Goal: Task Accomplishment & Management: Manage account settings

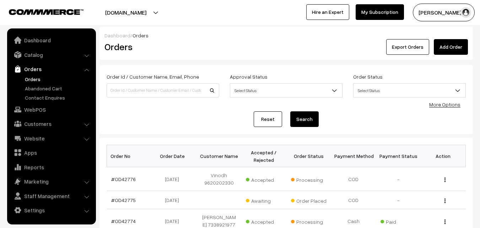
click at [34, 78] on link "Orders" at bounding box center [58, 78] width 70 height 7
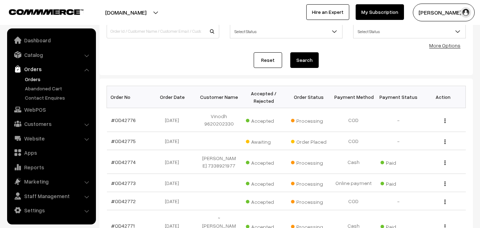
scroll to position [71, 0]
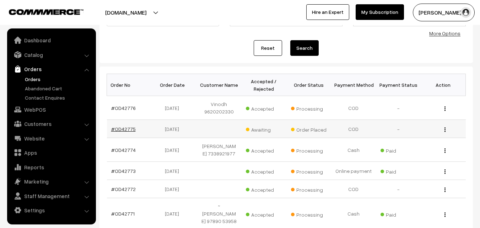
click at [126, 128] on link "#OD42775" at bounding box center [123, 129] width 25 height 6
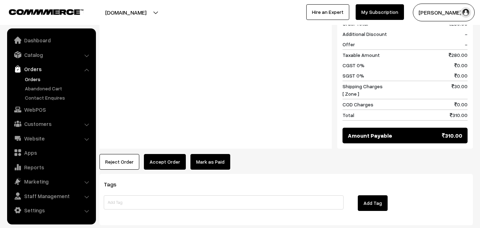
click at [177, 161] on button "Accept Order" at bounding box center [165, 162] width 42 height 16
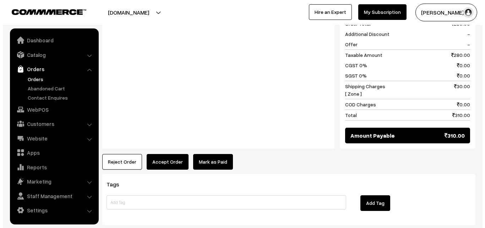
scroll to position [392, 0]
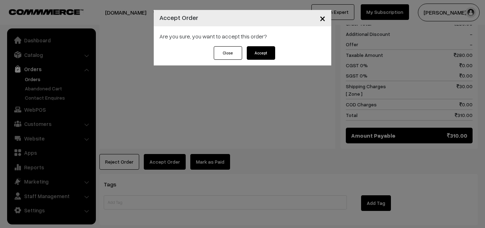
click at [263, 58] on button "Accept" at bounding box center [261, 52] width 28 height 13
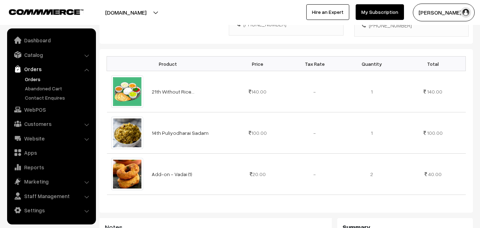
scroll to position [249, 0]
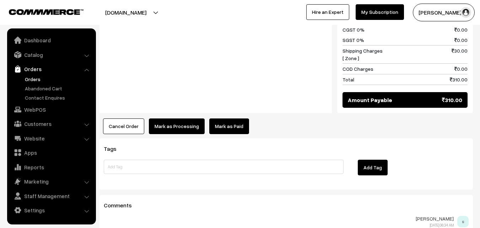
click at [183, 118] on button "Mark as Processing" at bounding box center [177, 126] width 56 height 16
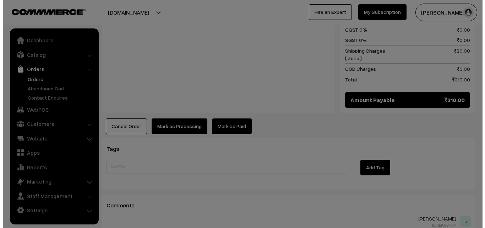
scroll to position [428, 0]
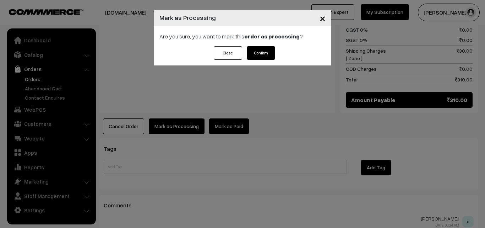
click at [263, 48] on button "Confirm" at bounding box center [261, 52] width 28 height 13
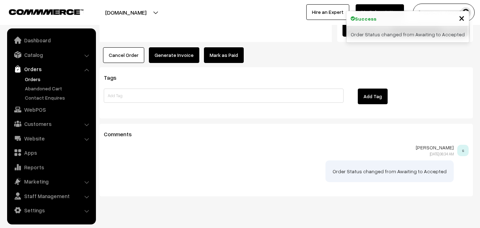
click at [181, 48] on button "Generate Invoice" at bounding box center [174, 55] width 50 height 16
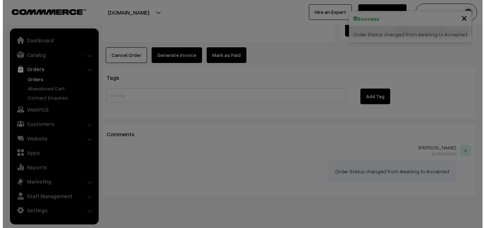
scroll to position [499, 0]
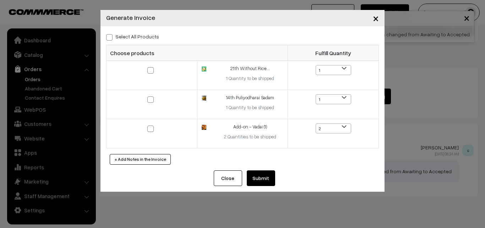
click at [134, 36] on label "Select All Products" at bounding box center [132, 36] width 53 height 7
click at [111, 36] on input "Select All Products" at bounding box center [108, 36] width 5 height 5
checkbox input "true"
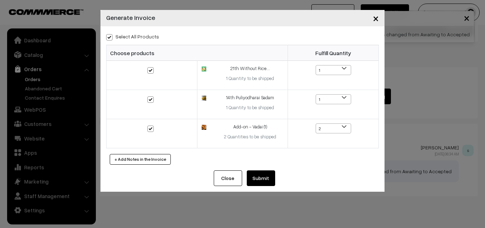
checkbox input "true"
click at [272, 180] on button "Submit" at bounding box center [261, 178] width 28 height 16
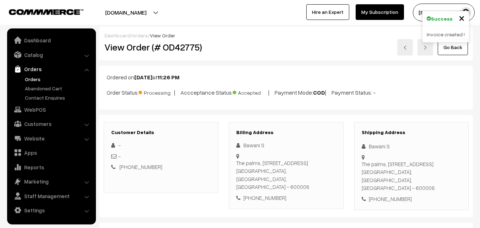
scroll to position [497, 0]
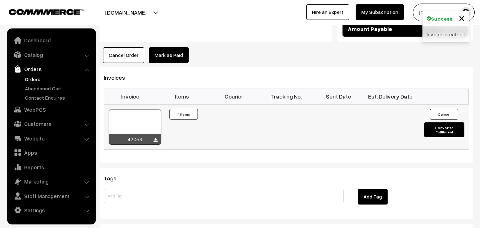
click at [126, 110] on div at bounding box center [135, 127] width 53 height 36
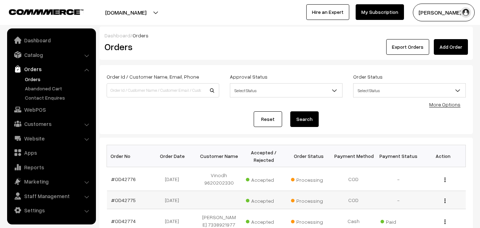
scroll to position [71, 0]
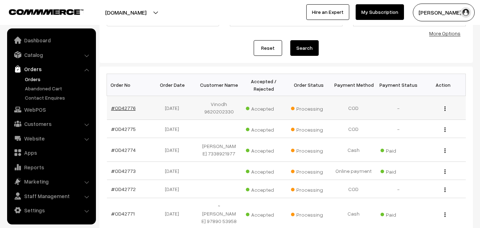
click at [127, 106] on link "#OD42776" at bounding box center [123, 108] width 25 height 6
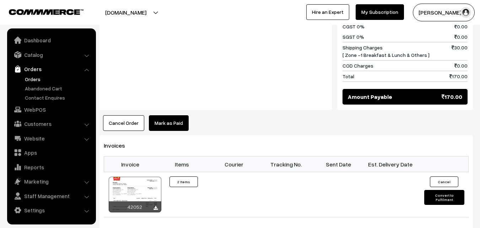
scroll to position [391, 0]
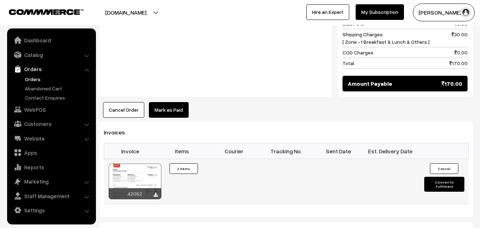
click at [151, 163] on div at bounding box center [135, 181] width 53 height 36
click at [39, 56] on link "Catalog" at bounding box center [51, 54] width 85 height 13
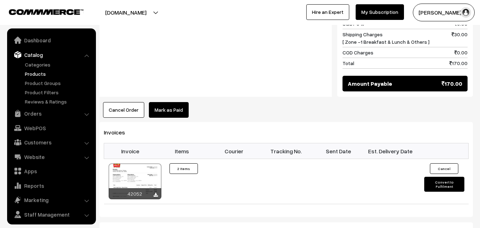
click at [40, 71] on link "Products" at bounding box center [58, 73] width 70 height 7
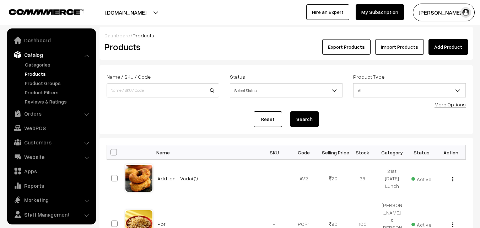
click at [452, 107] on div "More Options" at bounding box center [449, 103] width 31 height 7
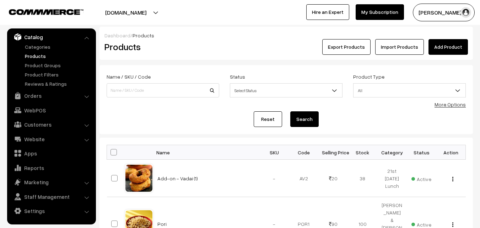
click at [441, 105] on link "More Options" at bounding box center [449, 104] width 31 height 6
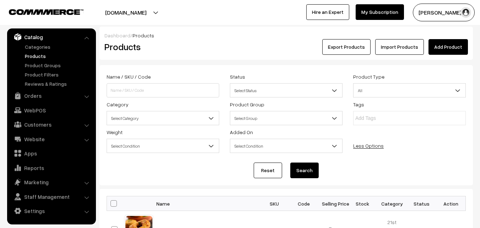
click at [146, 113] on span "Select Category" at bounding box center [163, 118] width 112 height 12
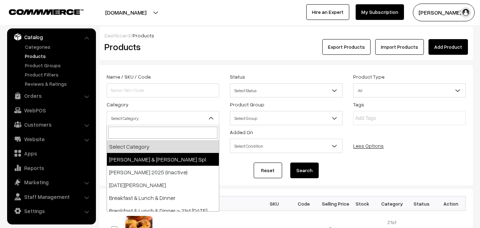
scroll to position [71, 0]
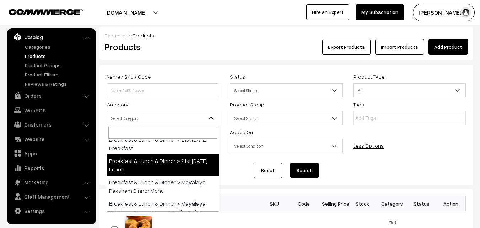
select select "95"
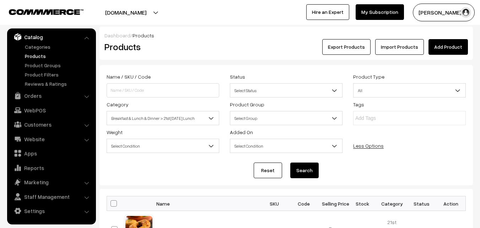
click at [299, 164] on button "Search" at bounding box center [304, 170] width 28 height 16
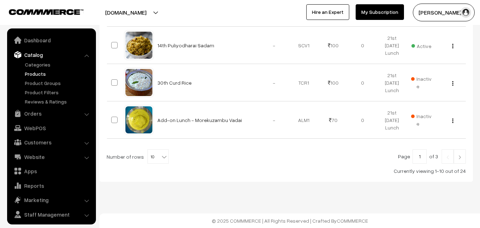
scroll to position [18, 0]
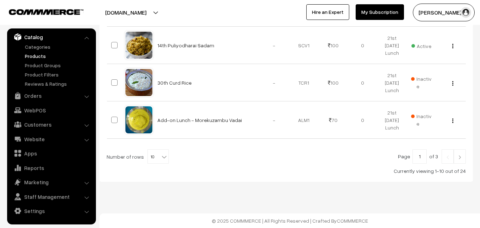
click at [156, 161] on span "10" at bounding box center [158, 157] width 21 height 14
select select "100"
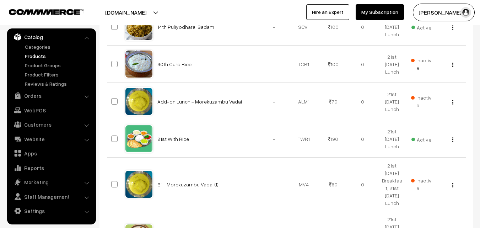
scroll to position [533, 0]
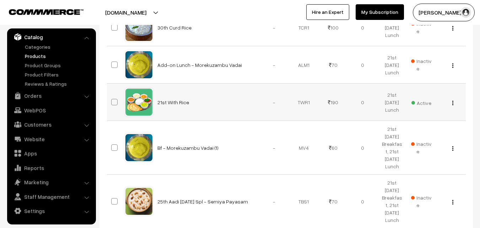
click at [452, 103] on img "button" at bounding box center [452, 102] width 1 height 5
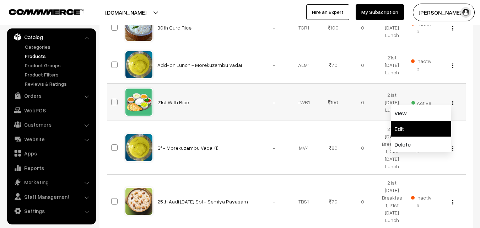
click at [418, 121] on link "Edit" at bounding box center [421, 129] width 60 height 16
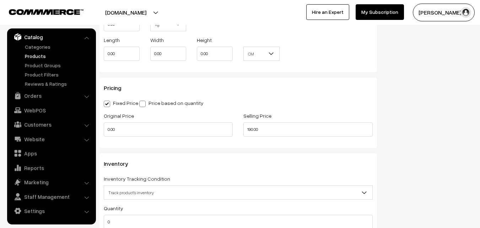
scroll to position [639, 0]
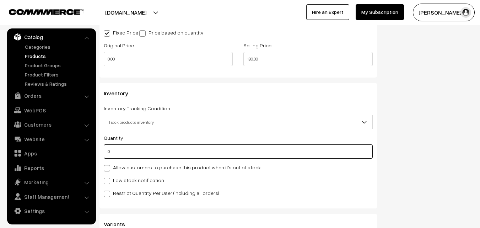
drag, startPoint x: 118, startPoint y: 145, endPoint x: 69, endPoint y: 146, distance: 48.7
click at [69, 146] on body "Thank you for showing interest. Our team will call you shortly. Close [DOMAIN_N…" at bounding box center [240, 6] width 480 height 1291
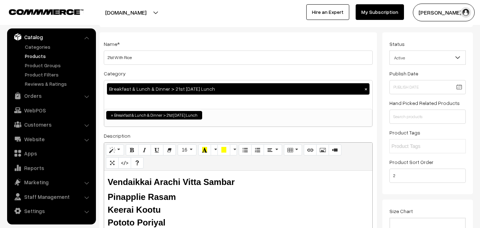
scroll to position [0, 0]
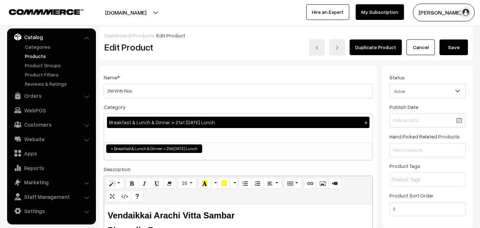
type input "1"
click at [458, 43] on button "Save" at bounding box center [453, 47] width 28 height 16
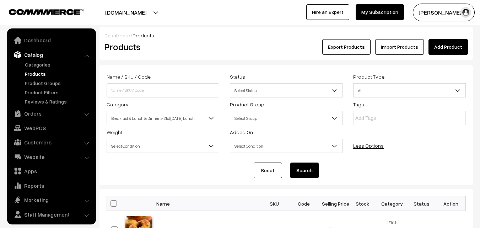
scroll to position [18, 0]
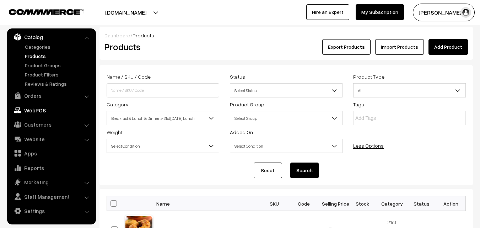
click at [37, 112] on link "WebPOS" at bounding box center [51, 110] width 85 height 13
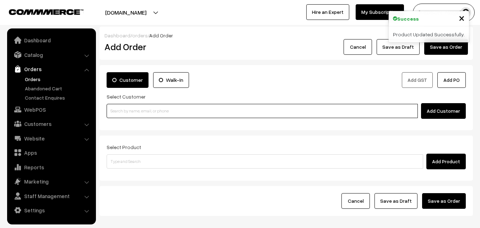
click at [131, 110] on input at bounding box center [262, 111] width 311 height 14
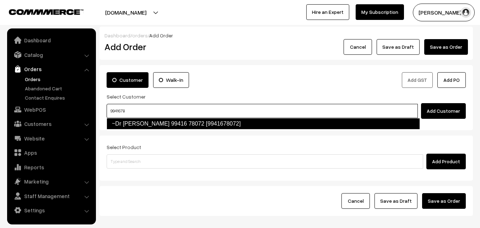
click at [131, 123] on link "~Dr [PERSON_NAME] 99416 78072 [9941678072]" at bounding box center [263, 123] width 313 height 11
type input "9941678"
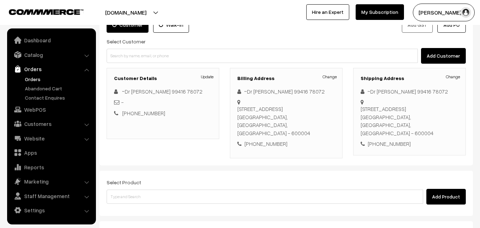
scroll to position [121, 0]
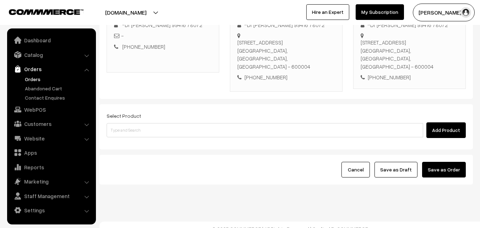
click at [154, 131] on div "Select Product Add Product" at bounding box center [285, 126] width 373 height 45
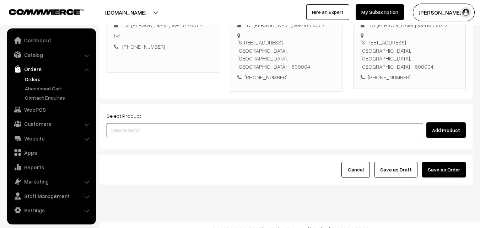
click at [154, 126] on input at bounding box center [265, 130] width 316 height 14
type input "21st wi"
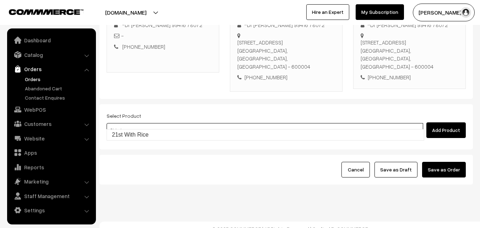
click at [150, 139] on link "21st With Rice" at bounding box center [265, 134] width 317 height 11
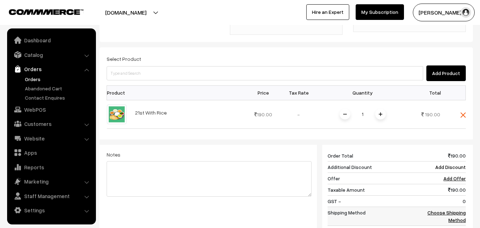
scroll to position [228, 0]
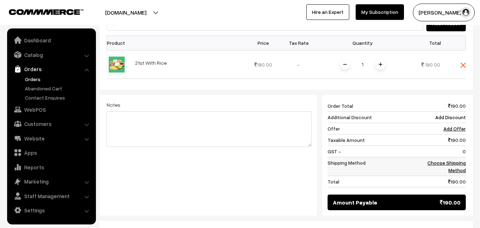
click at [443, 159] on link "Choose Shipping Method" at bounding box center [446, 165] width 38 height 13
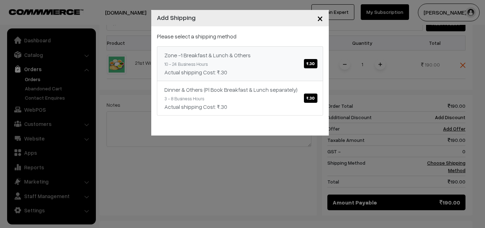
click at [271, 73] on div "Actual shipping Cost: ₹.30" at bounding box center [239, 72] width 151 height 9
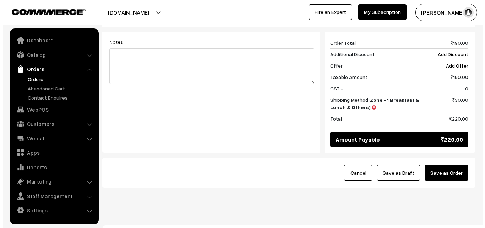
scroll to position [294, 0]
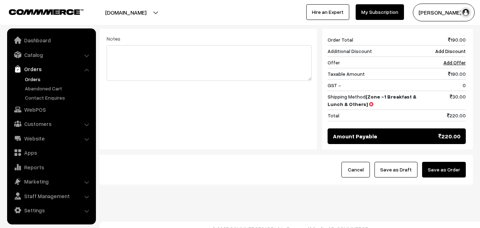
click at [447, 162] on button "Save as Order" at bounding box center [444, 170] width 44 height 16
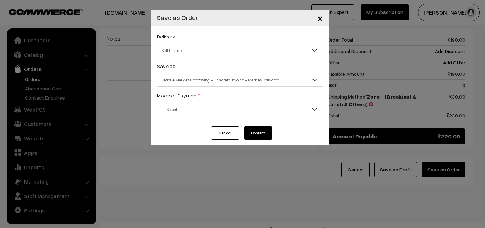
click at [192, 50] on span "Self Pickup" at bounding box center [239, 50] width 165 height 12
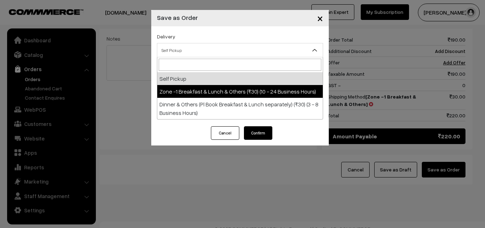
select select "ZON1"
select select "3"
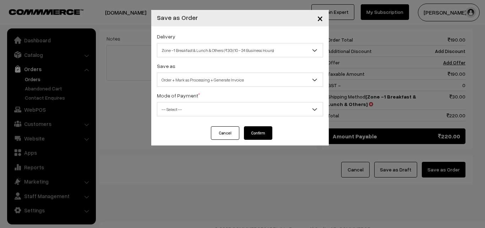
click at [195, 72] on div "Save as Order Order + Mark as Processing Order + Mark as Processing + Generate …" at bounding box center [240, 73] width 166 height 25
click at [202, 83] on span "Order + Mark as Processing + Generate Invoice" at bounding box center [239, 80] width 165 height 12
click at [192, 114] on span "-- Select --" at bounding box center [239, 109] width 165 height 12
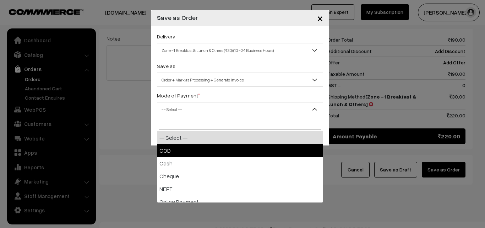
drag, startPoint x: 186, startPoint y: 157, endPoint x: 187, endPoint y: 150, distance: 7.1
select select "1"
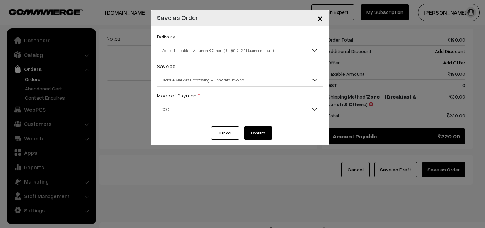
click at [260, 132] on button "Confirm" at bounding box center [258, 132] width 28 height 13
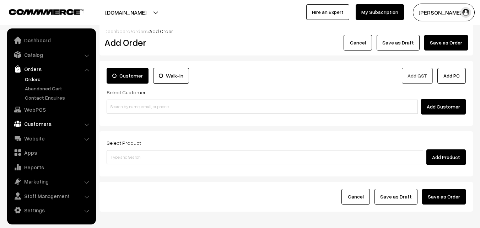
scroll to position [4, 0]
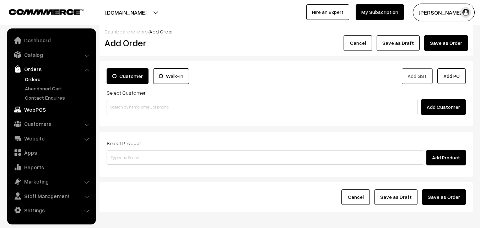
click at [42, 108] on link "WebPOS" at bounding box center [51, 109] width 85 height 13
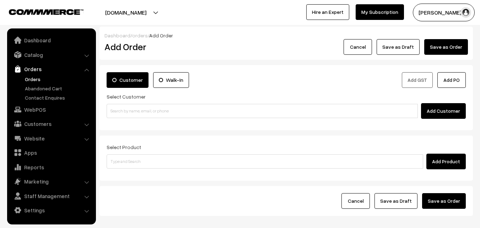
click at [38, 80] on link "Orders" at bounding box center [58, 78] width 70 height 7
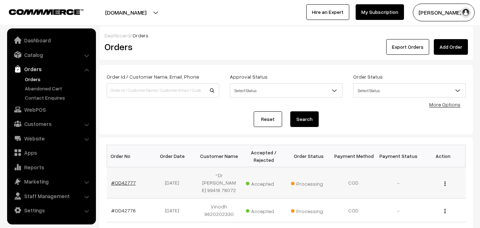
click at [124, 179] on link "#OD42777" at bounding box center [123, 182] width 25 height 6
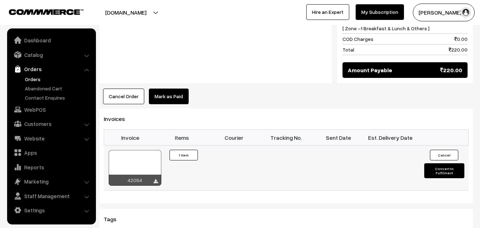
scroll to position [391, 0]
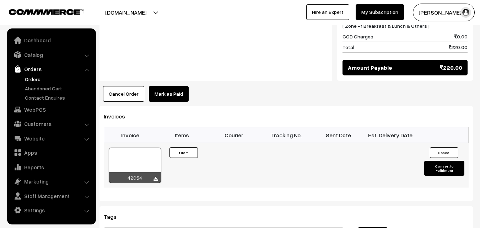
click at [138, 151] on div at bounding box center [135, 165] width 53 height 36
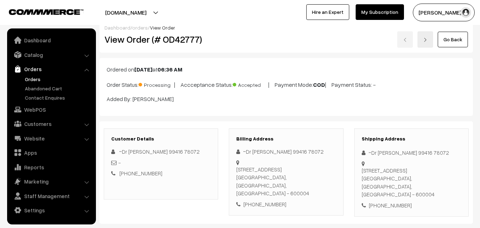
scroll to position [0, 0]
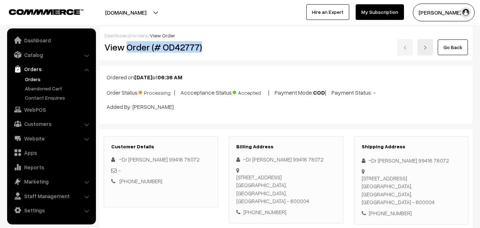
drag, startPoint x: 126, startPoint y: 44, endPoint x: 206, endPoint y: 50, distance: 80.5
click at [206, 50] on h2 "View Order (# OD42777)" at bounding box center [161, 47] width 114 height 11
copy h2 "Order (# OD42777)"
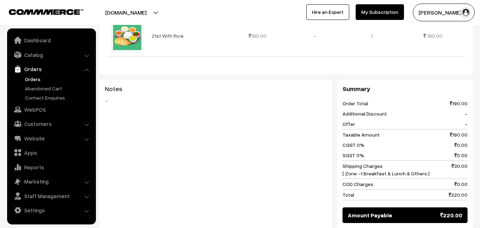
scroll to position [284, 0]
